Goal: Information Seeking & Learning: Learn about a topic

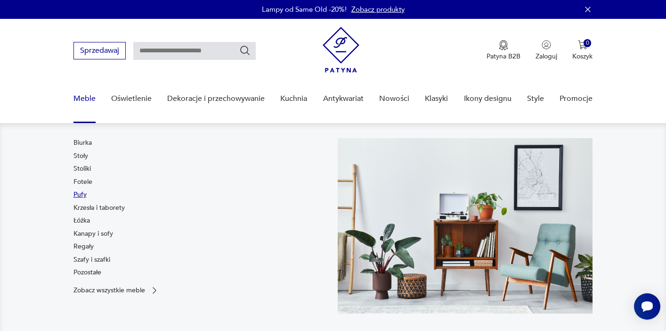
click at [78, 196] on link "Pufy" at bounding box center [79, 194] width 13 height 9
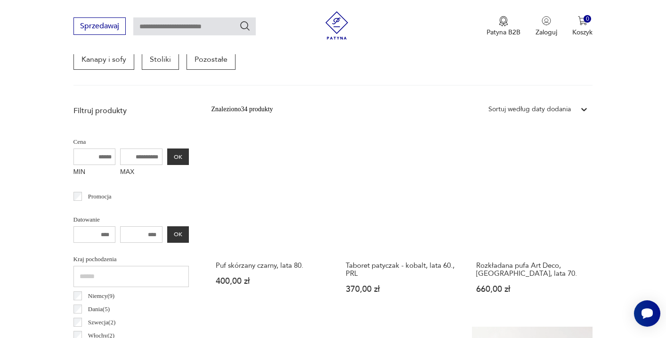
scroll to position [293, 0]
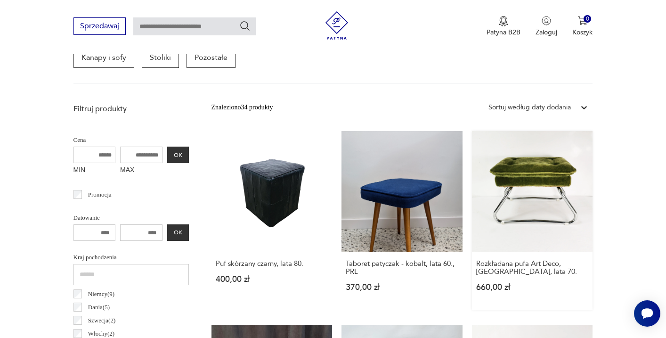
click at [539, 169] on link "Rozkładana pufa Art Deco, [GEOGRAPHIC_DATA], lata 70. 660,00 zł" at bounding box center [532, 220] width 121 height 179
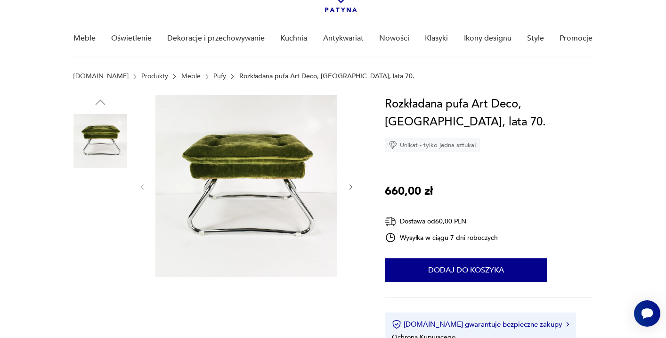
scroll to position [63, 0]
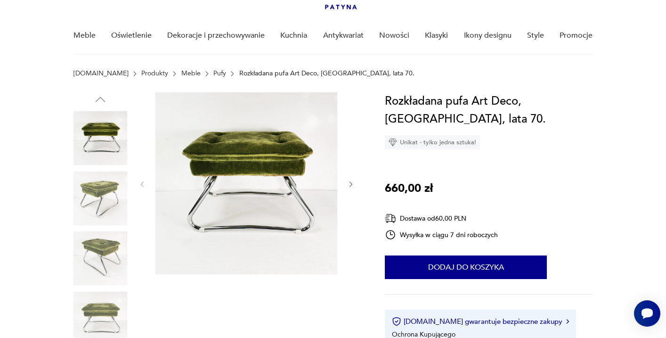
click at [97, 191] on img at bounding box center [100, 198] width 54 height 54
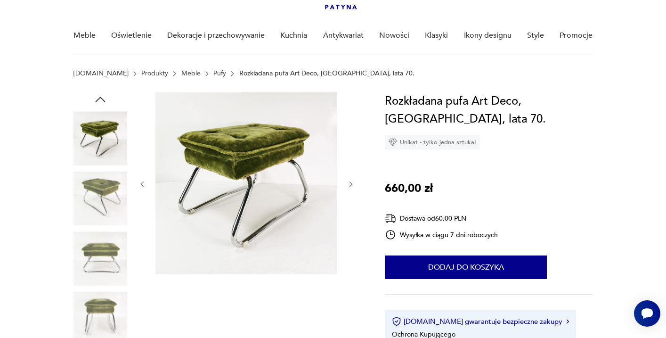
click at [348, 183] on icon "button" at bounding box center [351, 184] width 8 height 8
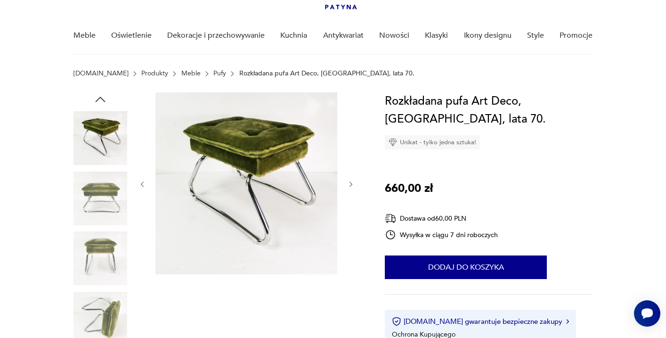
click at [348, 183] on icon "button" at bounding box center [351, 184] width 8 height 8
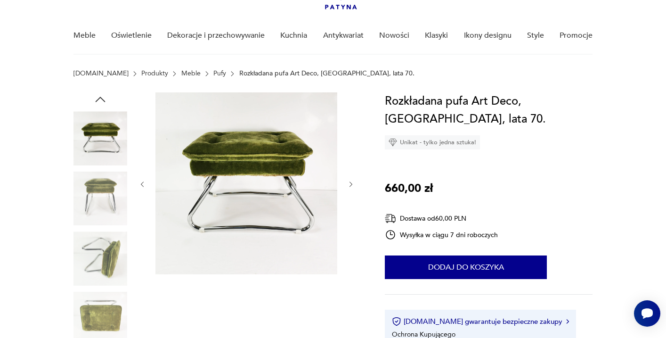
click at [348, 183] on icon "button" at bounding box center [351, 184] width 8 height 8
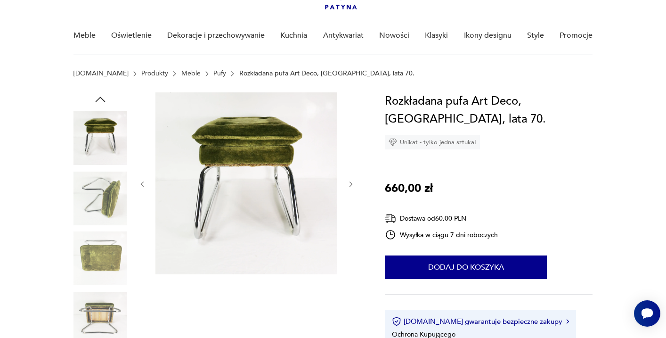
click at [348, 183] on icon "button" at bounding box center [351, 184] width 8 height 8
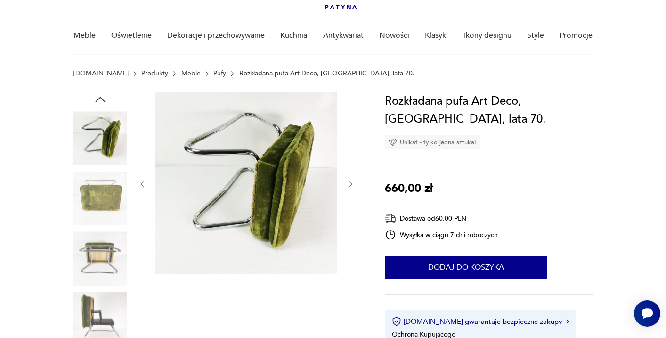
click at [348, 183] on icon "button" at bounding box center [351, 184] width 8 height 8
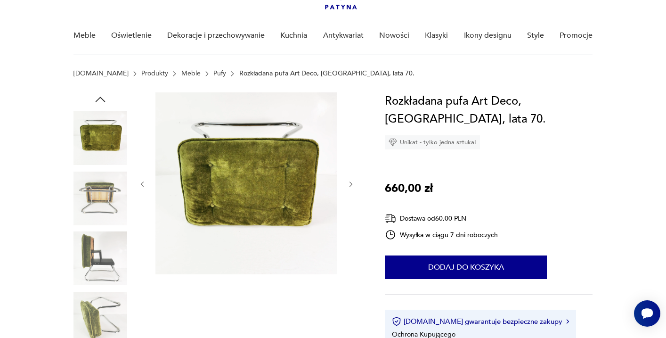
click at [348, 183] on icon "button" at bounding box center [351, 184] width 8 height 8
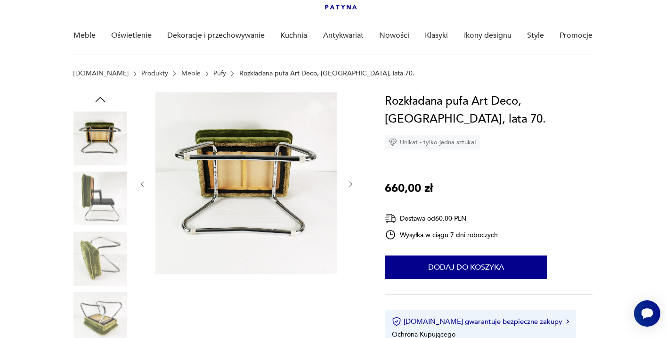
click at [348, 183] on icon "button" at bounding box center [351, 184] width 8 height 8
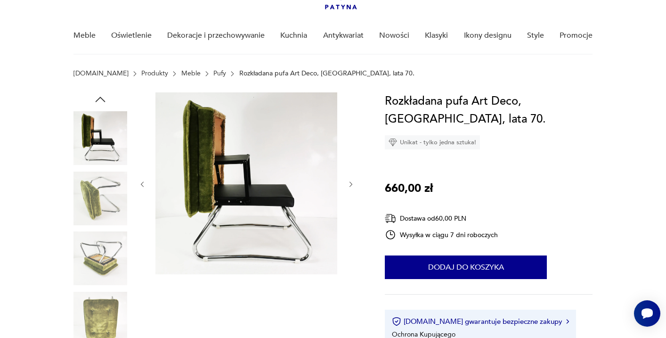
click at [348, 183] on icon "button" at bounding box center [351, 184] width 8 height 8
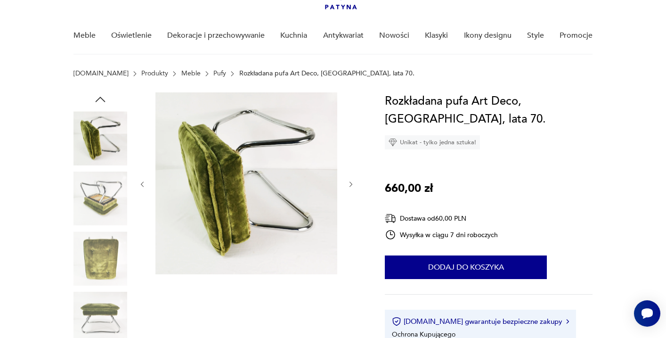
click at [348, 183] on icon "button" at bounding box center [351, 184] width 8 height 8
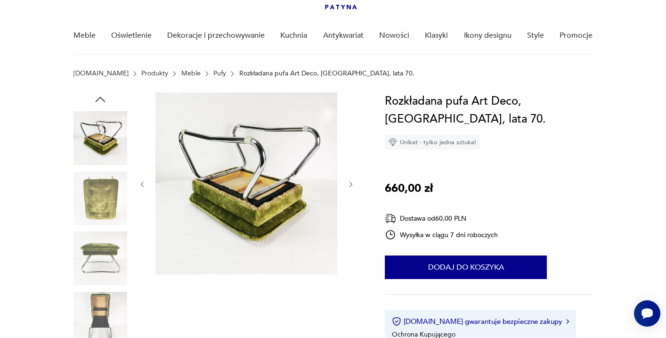
click at [348, 183] on icon "button" at bounding box center [351, 184] width 8 height 8
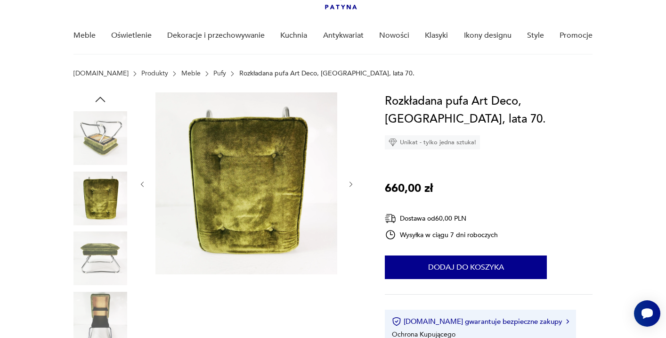
click at [348, 183] on icon "button" at bounding box center [351, 184] width 8 height 8
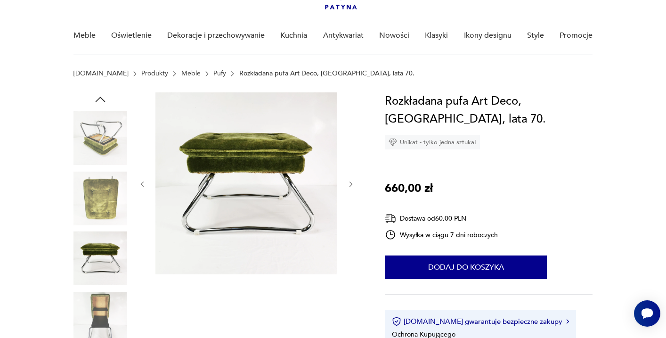
click at [348, 183] on icon "button" at bounding box center [351, 184] width 8 height 8
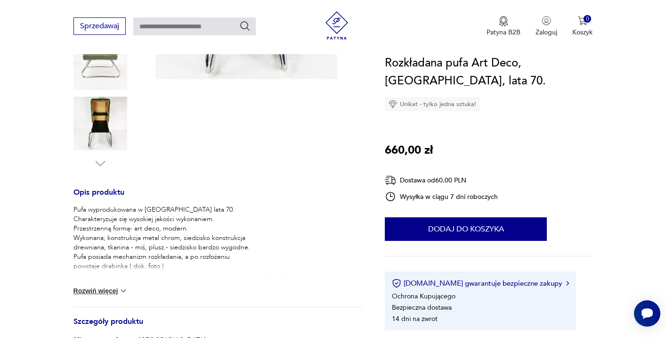
scroll to position [319, 0]
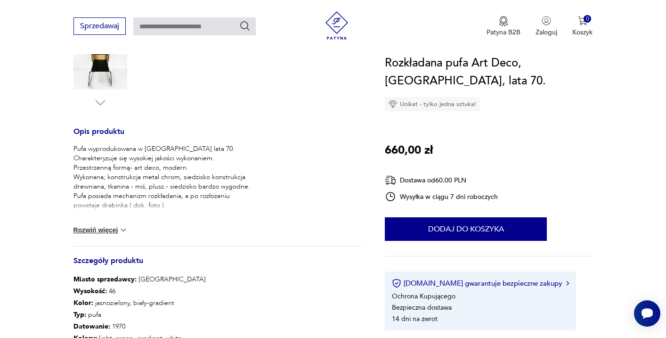
click at [123, 228] on img at bounding box center [123, 229] width 9 height 9
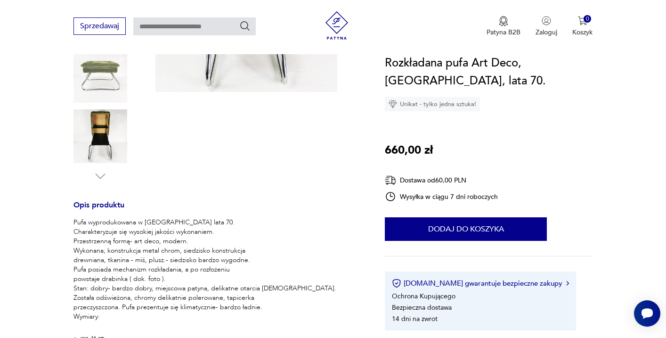
scroll to position [0, 0]
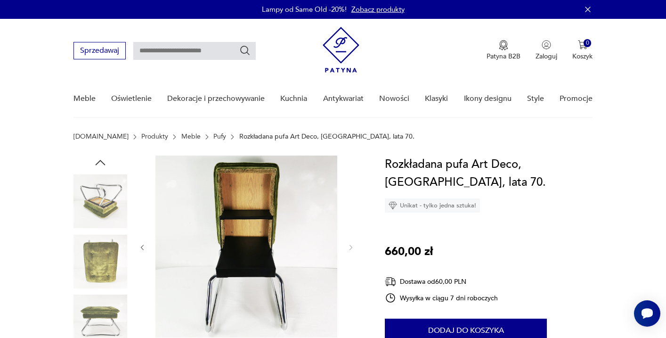
click at [101, 159] on icon "button" at bounding box center [100, 162] width 14 height 14
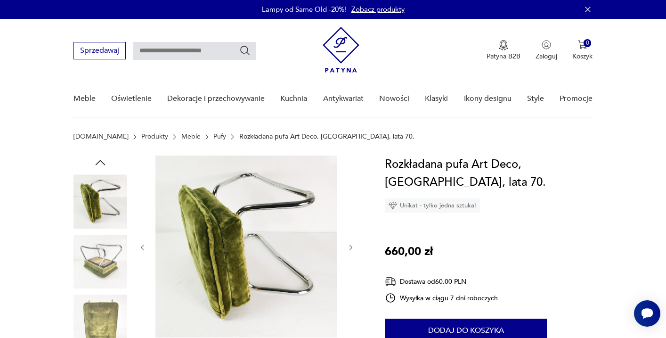
click at [101, 159] on icon "button" at bounding box center [100, 162] width 14 height 14
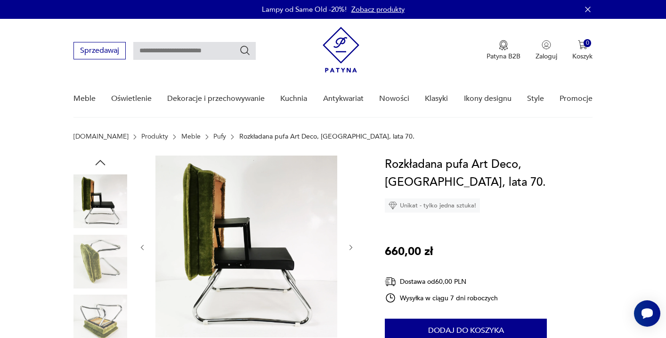
click at [101, 159] on icon "button" at bounding box center [100, 162] width 14 height 14
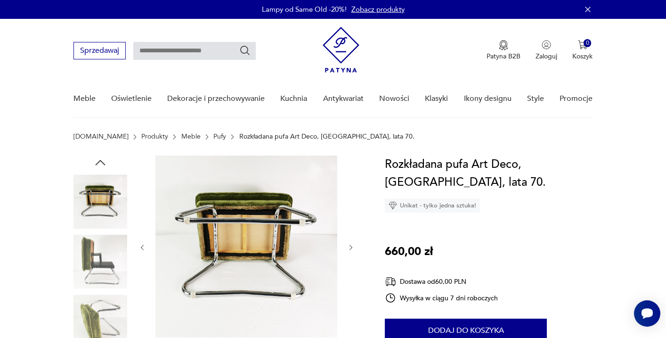
click at [101, 159] on icon "button" at bounding box center [100, 162] width 14 height 14
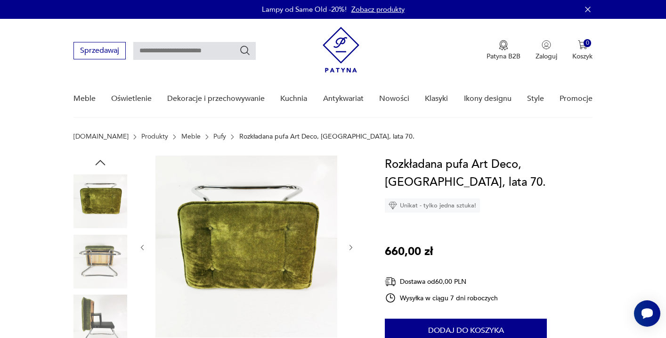
click at [101, 159] on icon "button" at bounding box center [100, 162] width 14 height 14
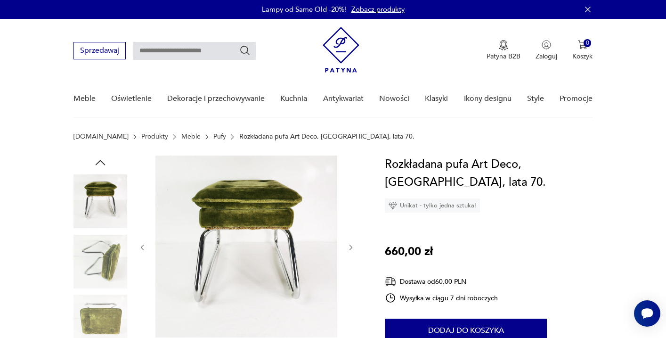
click at [101, 159] on icon "button" at bounding box center [100, 162] width 14 height 14
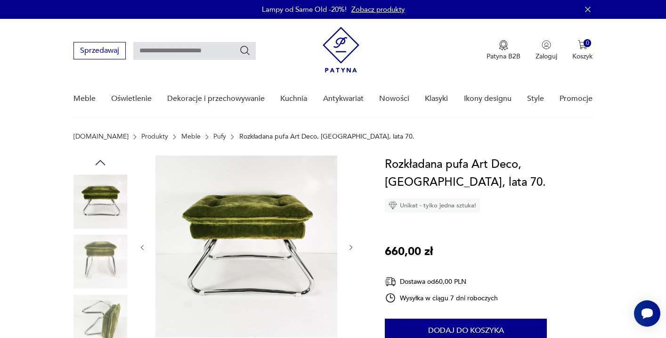
click at [101, 159] on icon "button" at bounding box center [100, 162] width 14 height 14
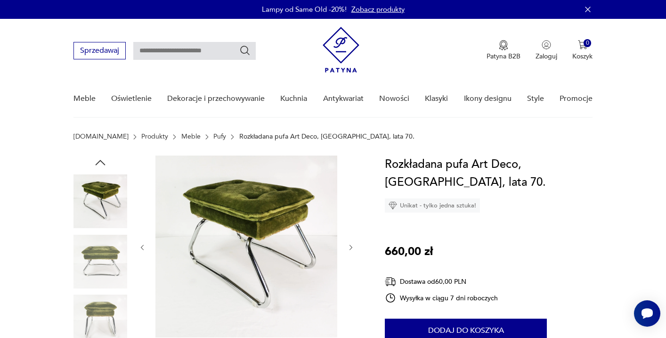
click at [351, 246] on icon "button" at bounding box center [351, 248] width 8 height 8
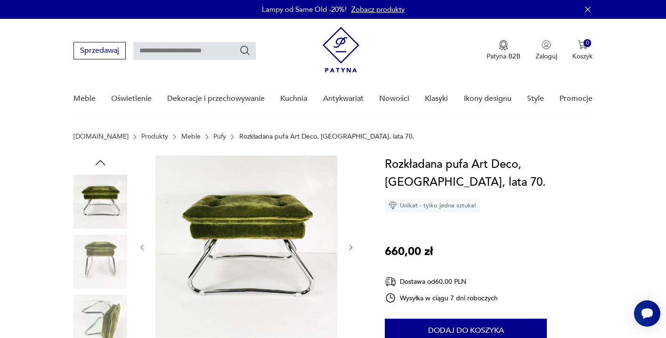
click at [351, 246] on icon "button" at bounding box center [351, 248] width 8 height 8
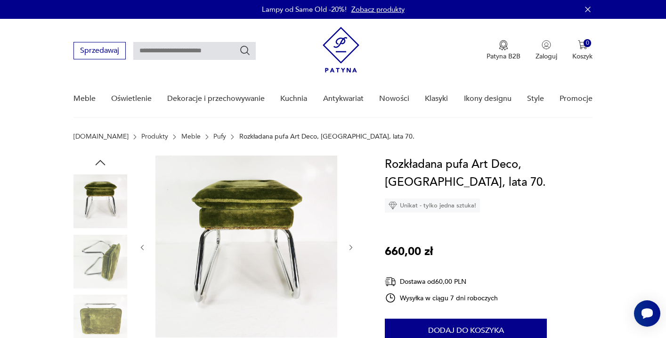
click at [351, 246] on icon "button" at bounding box center [351, 248] width 8 height 8
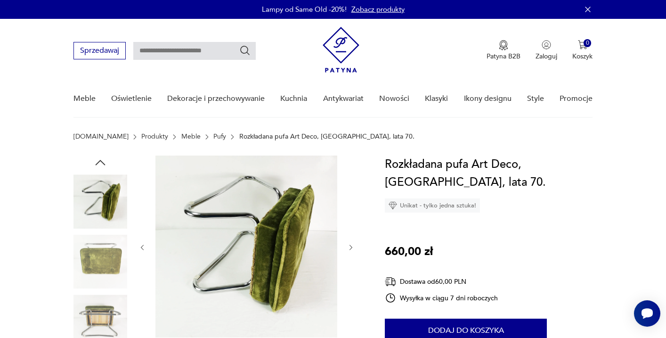
click at [351, 246] on icon "button" at bounding box center [351, 248] width 8 height 8
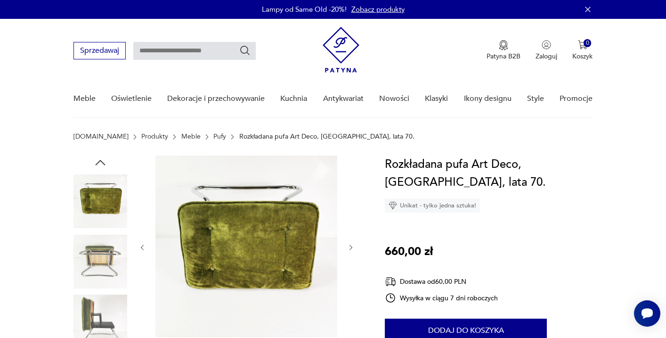
click at [351, 246] on icon "button" at bounding box center [351, 248] width 8 height 8
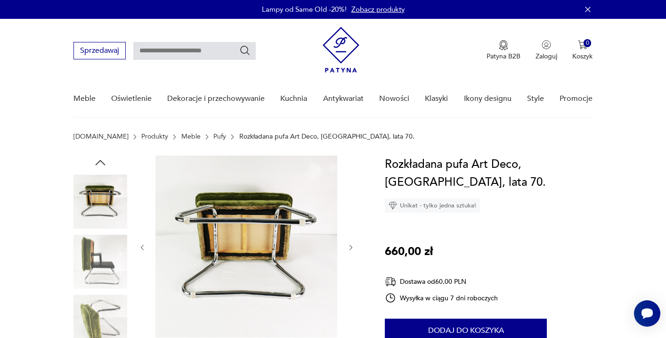
click at [351, 246] on icon "button" at bounding box center [351, 248] width 8 height 8
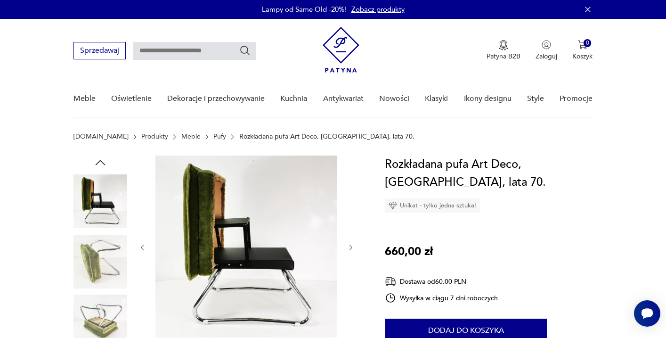
click at [351, 245] on icon "button" at bounding box center [351, 248] width 8 height 8
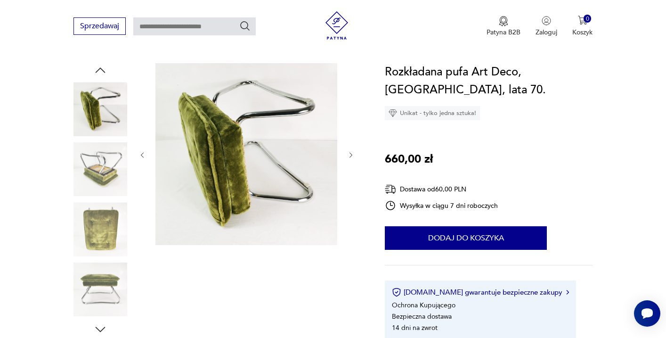
scroll to position [101, 0]
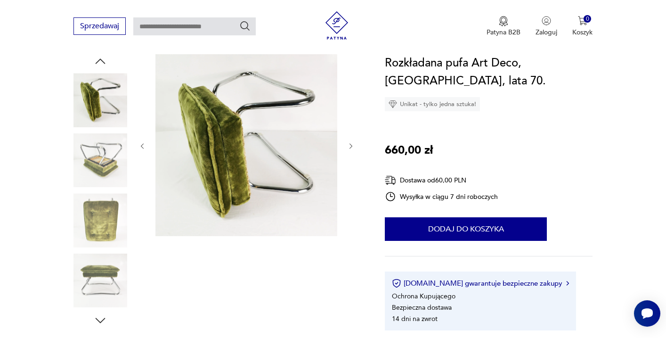
click at [350, 145] on icon "button" at bounding box center [351, 146] width 8 height 8
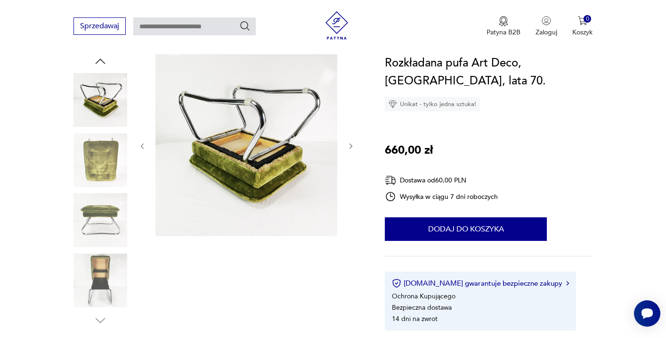
click at [350, 144] on icon "button" at bounding box center [350, 146] width 3 height 6
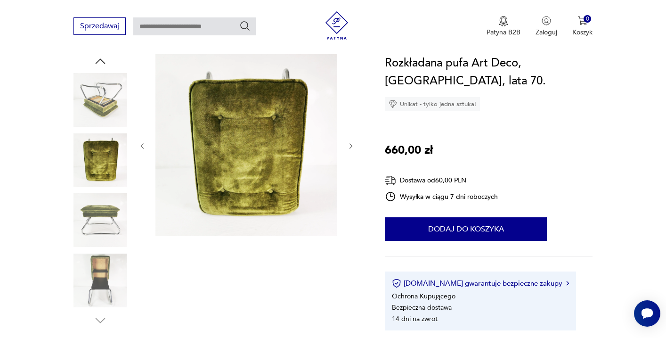
click at [97, 102] on img at bounding box center [100, 100] width 54 height 54
